Goal: Navigation & Orientation: Find specific page/section

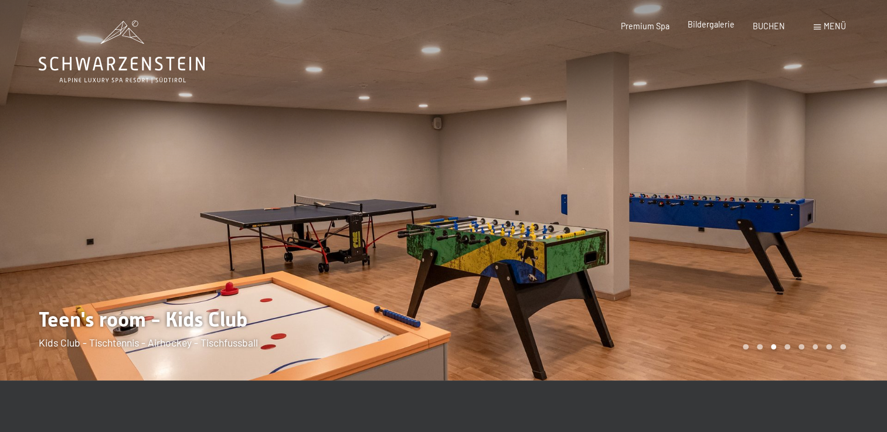
click at [713, 27] on span "Bildergalerie" at bounding box center [710, 24] width 47 height 10
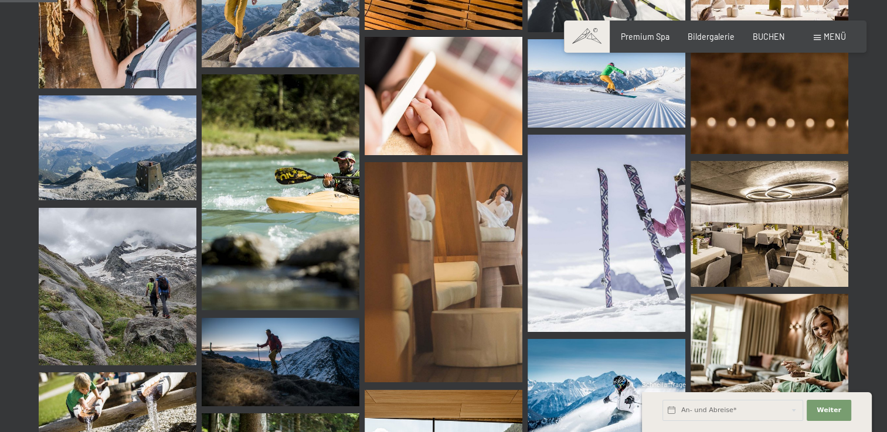
scroll to position [814, 0]
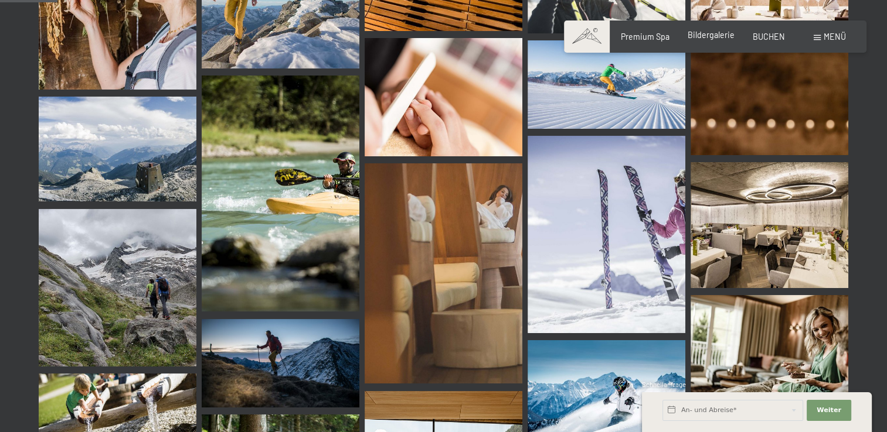
click at [708, 37] on span "Bildergalerie" at bounding box center [710, 35] width 47 height 10
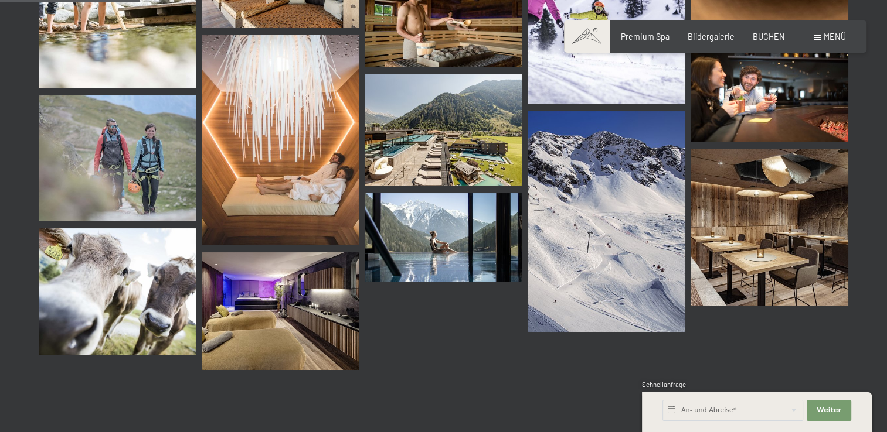
scroll to position [1980, 0]
